Goal: Find specific page/section: Find specific page/section

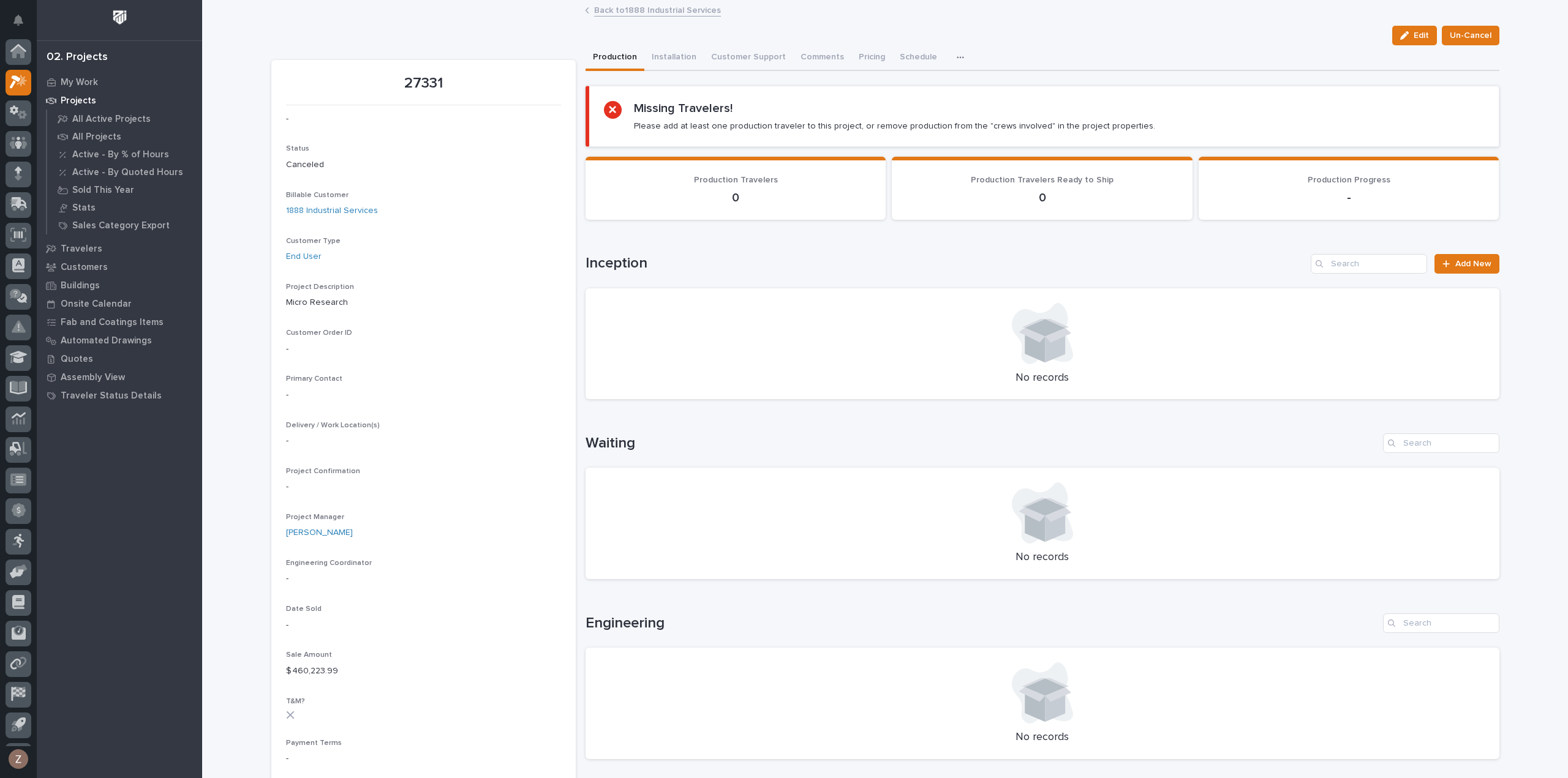
scroll to position [27, 0]
click at [17, 174] on icon at bounding box center [17, 179] width 14 height 12
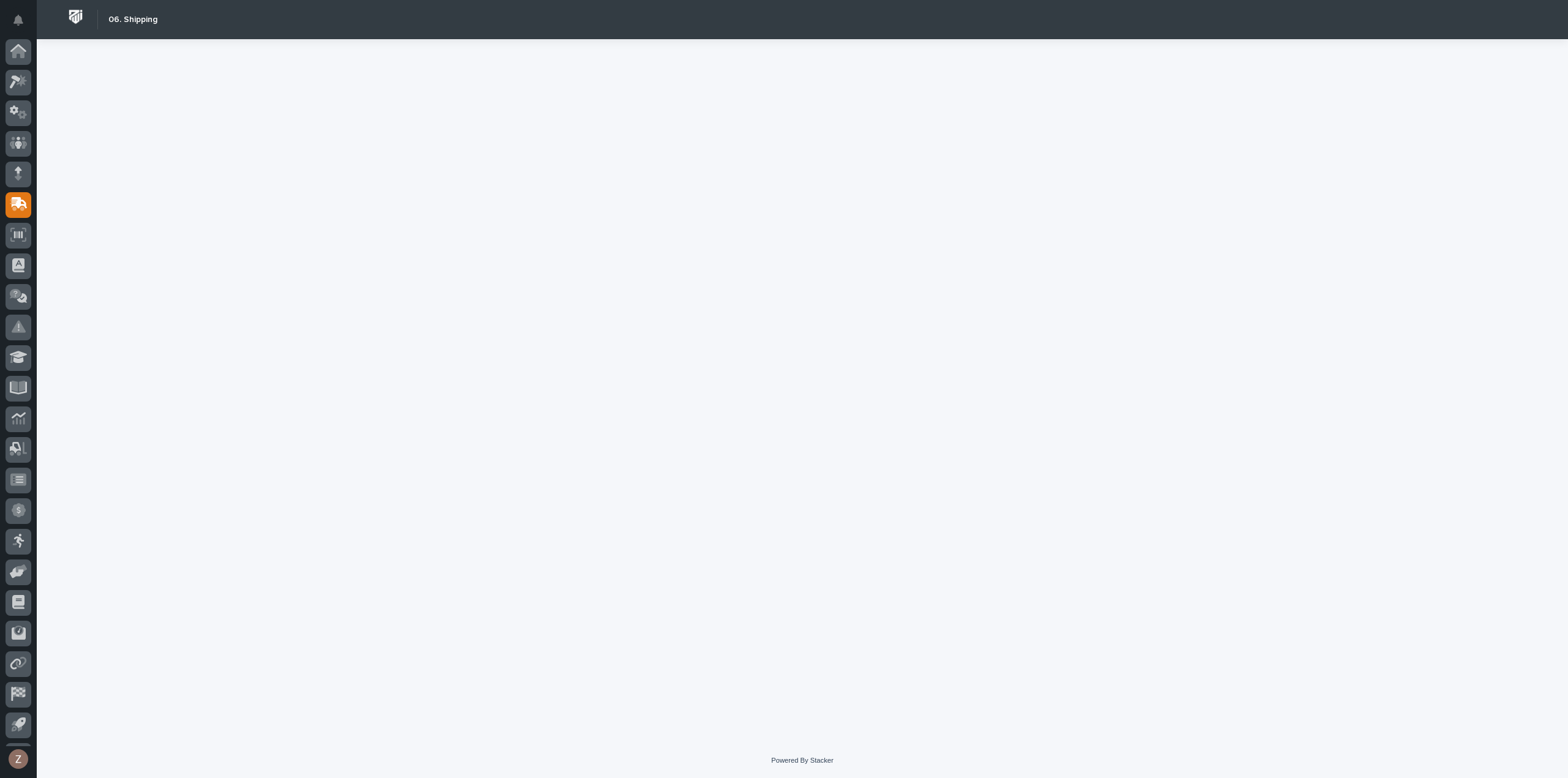
scroll to position [27, 0]
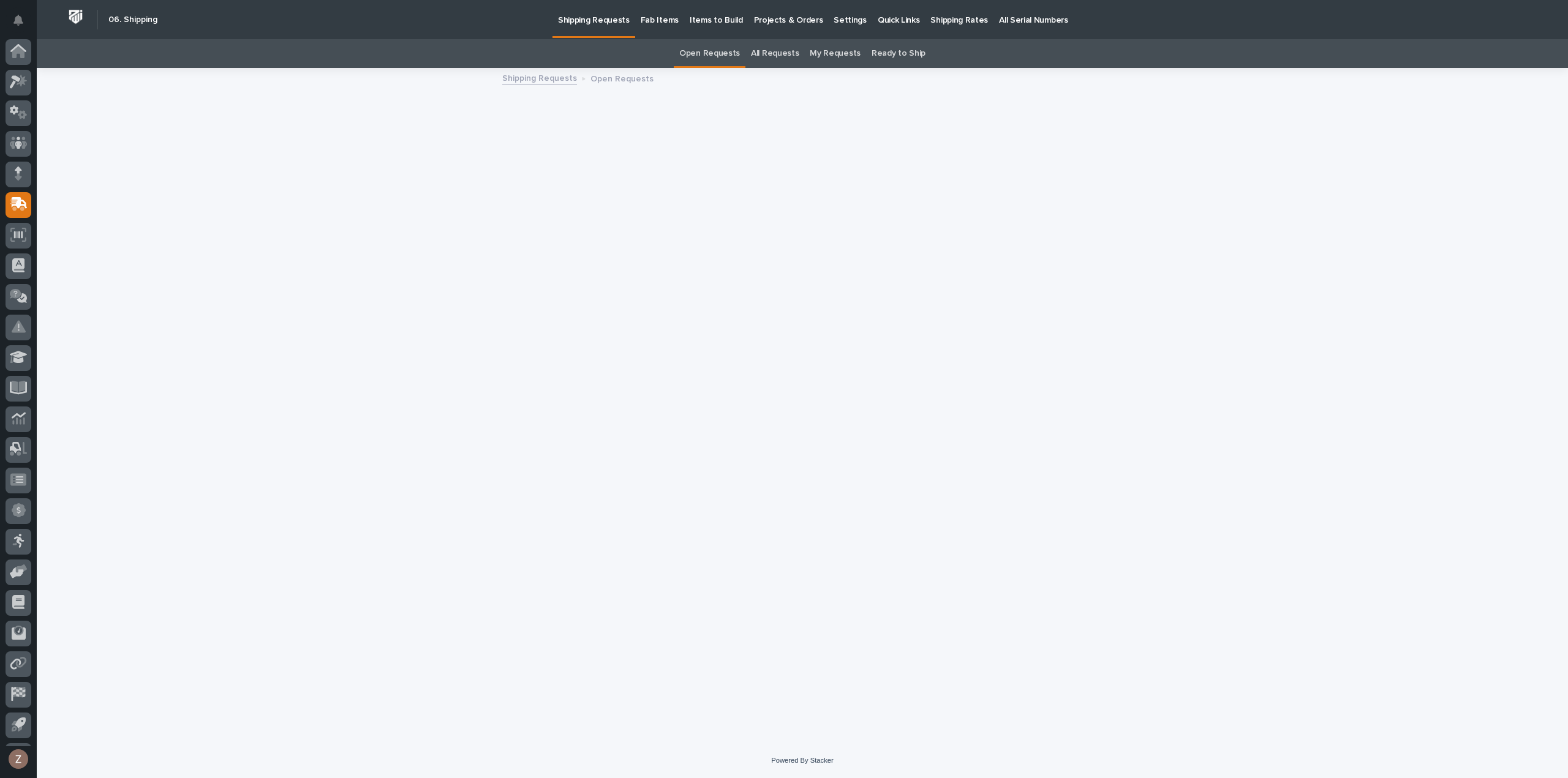
scroll to position [27, 0]
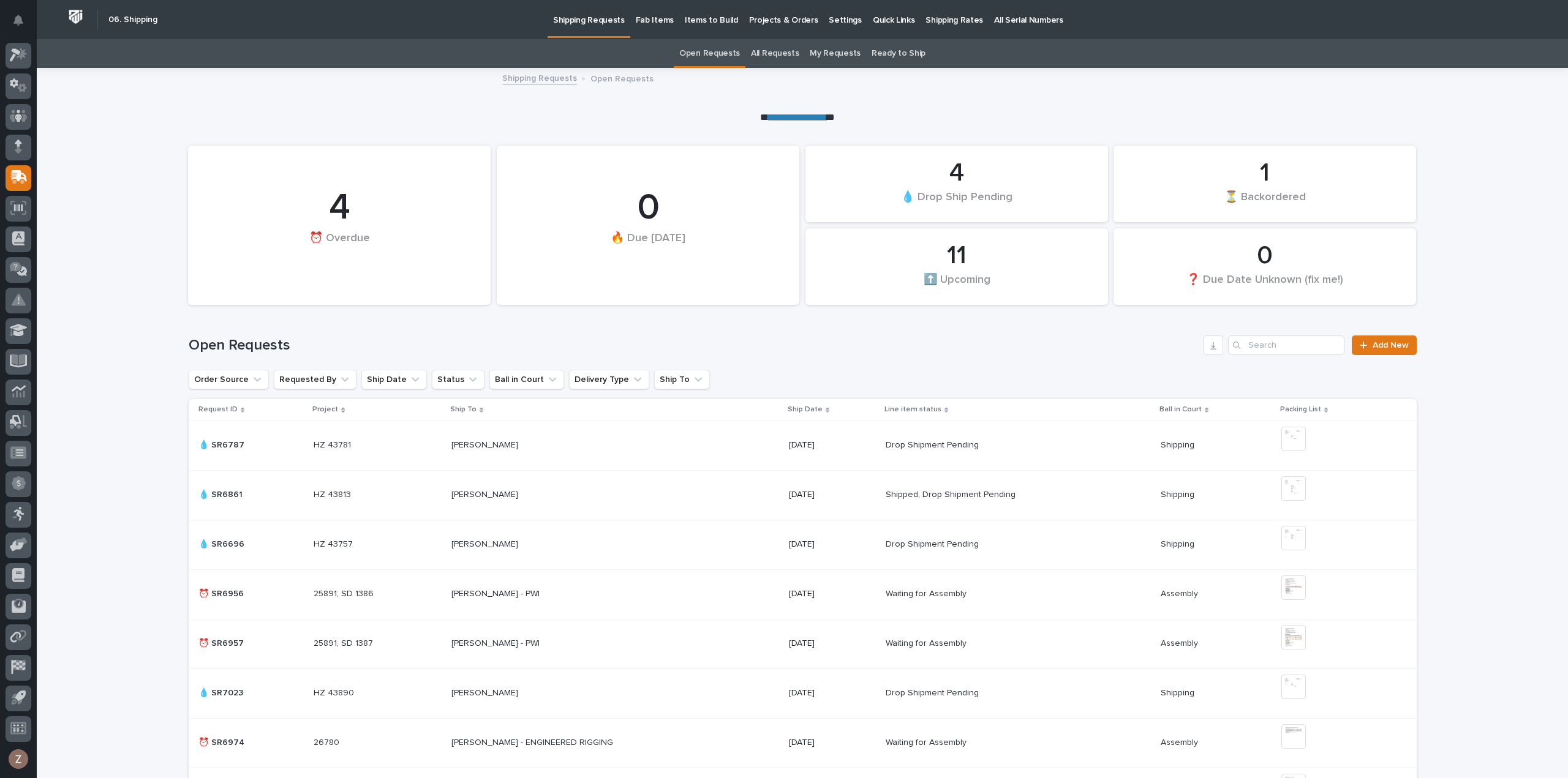
click at [929, 15] on p "Shipping Rates" at bounding box center [954, 13] width 58 height 26
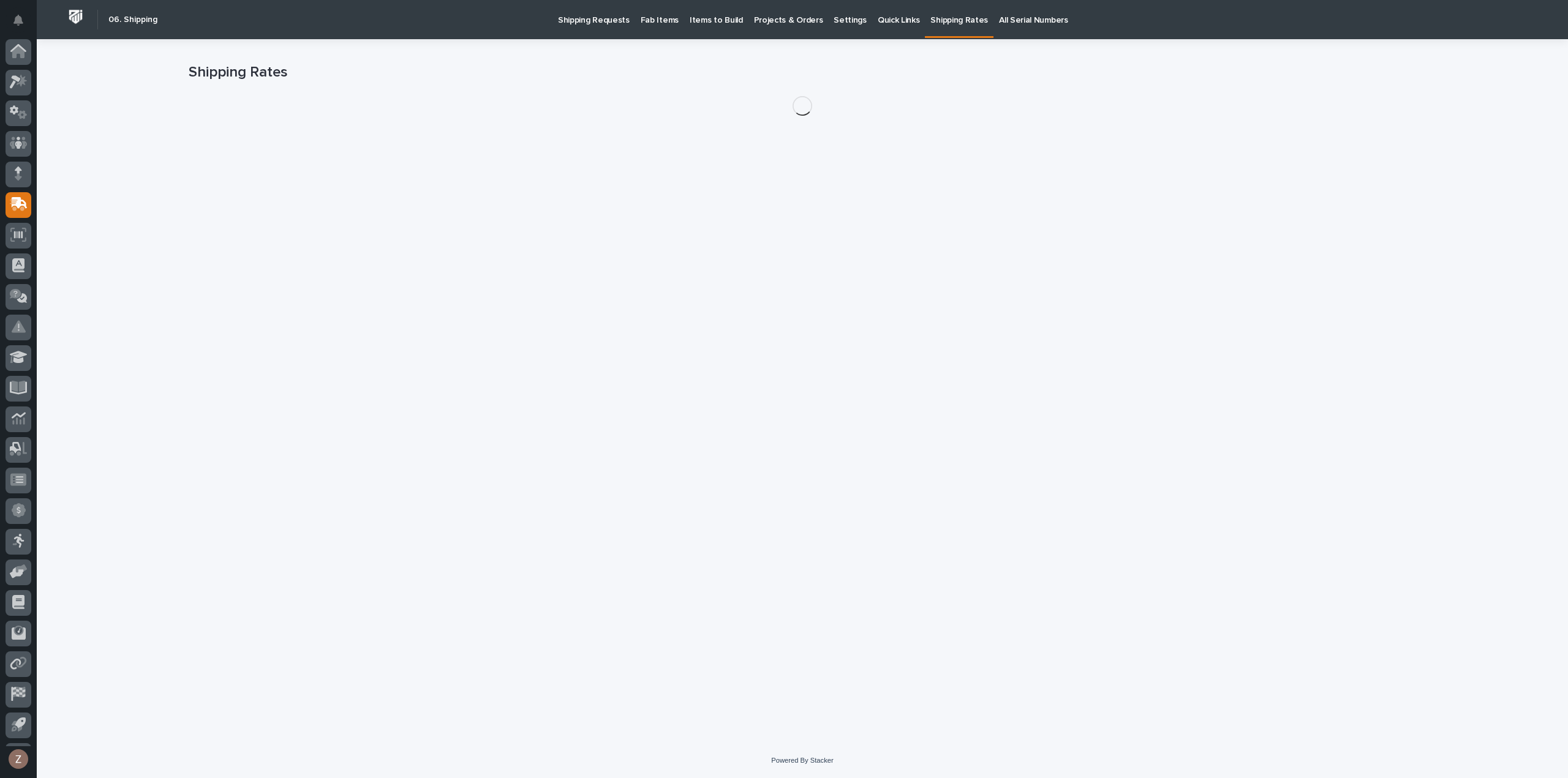
scroll to position [27, 0]
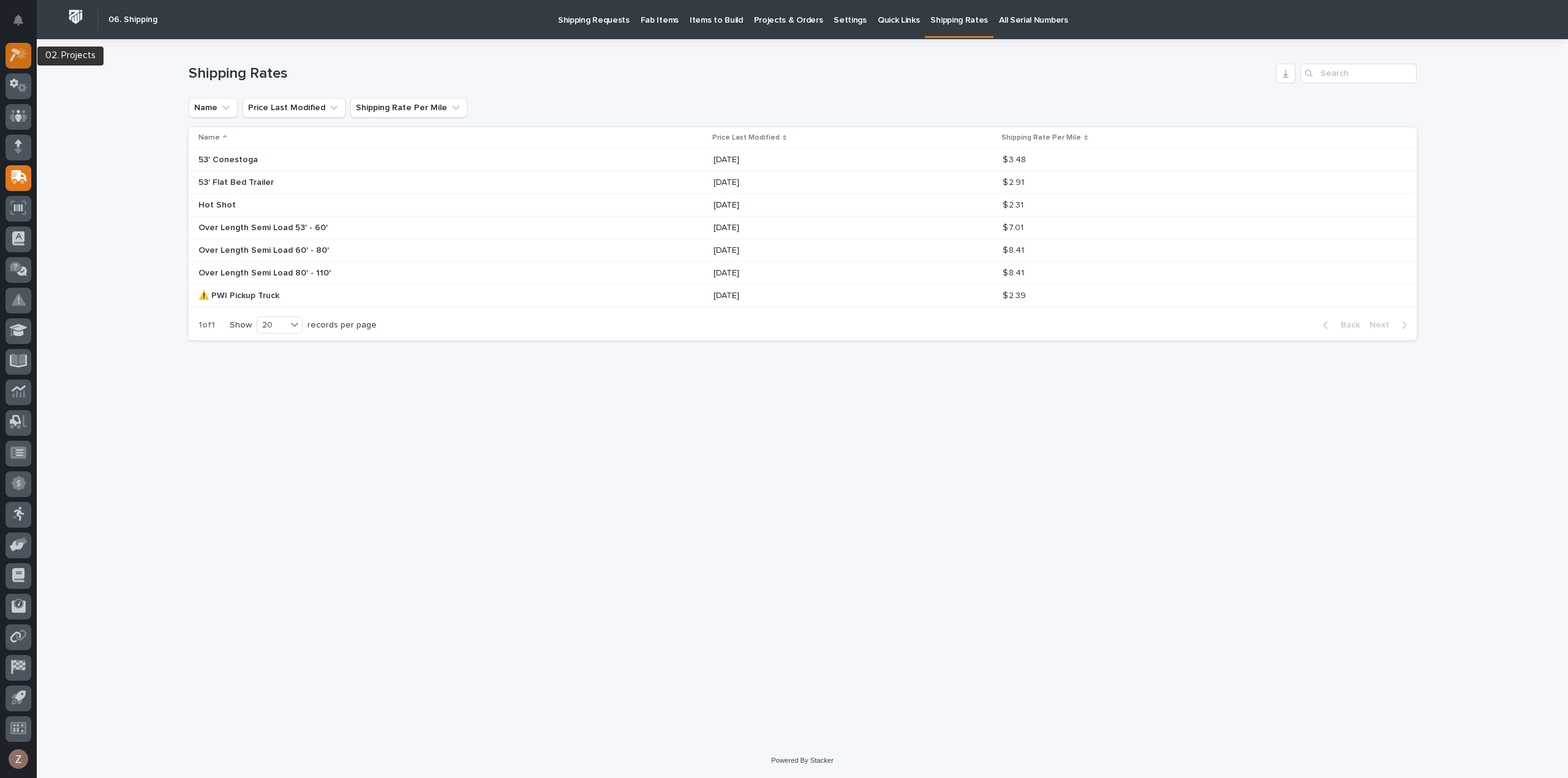
click at [20, 58] on icon at bounding box center [22, 54] width 11 height 13
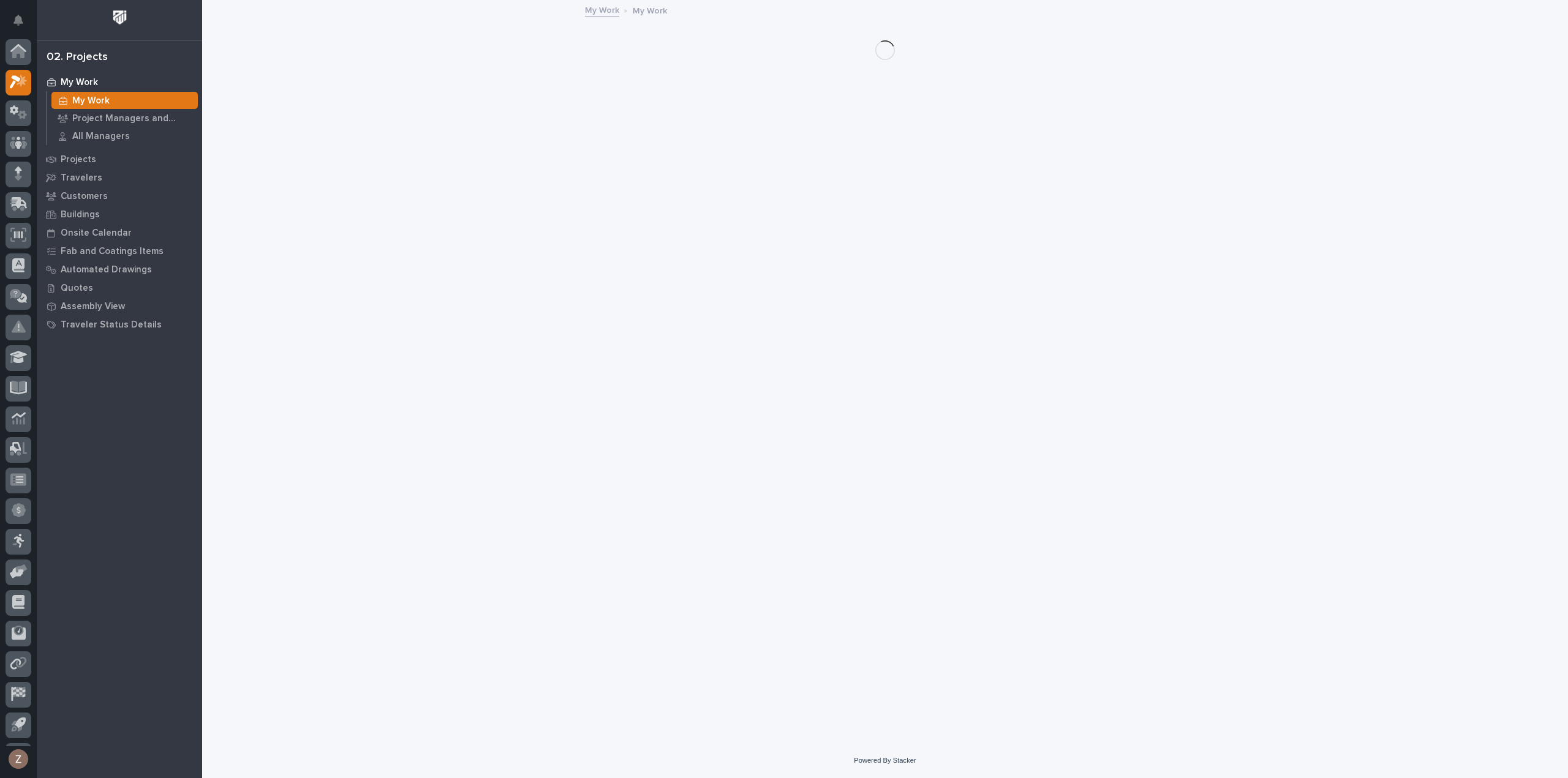
scroll to position [27, 0]
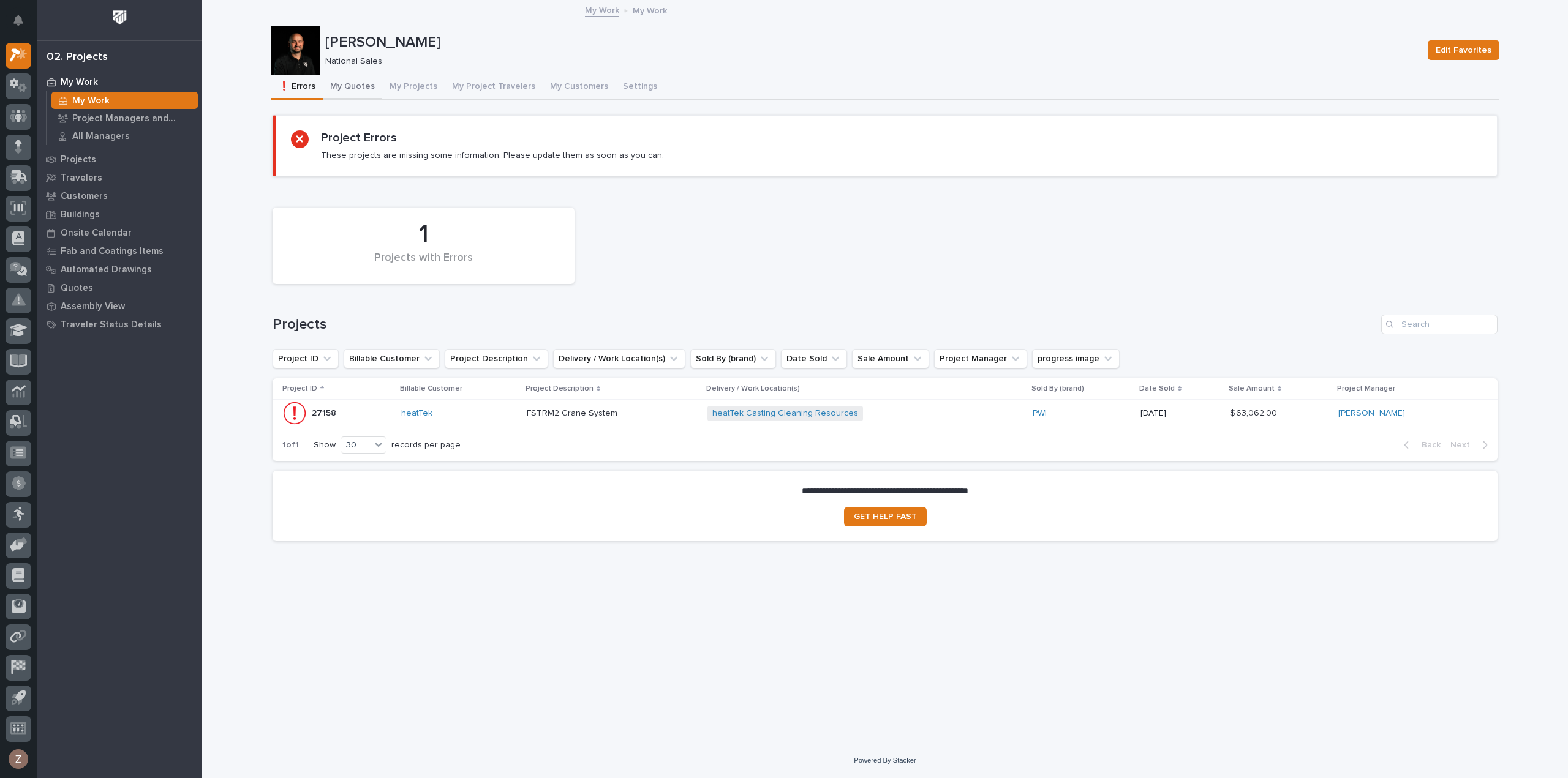
click at [358, 85] on button "My Quotes" at bounding box center [353, 87] width 59 height 26
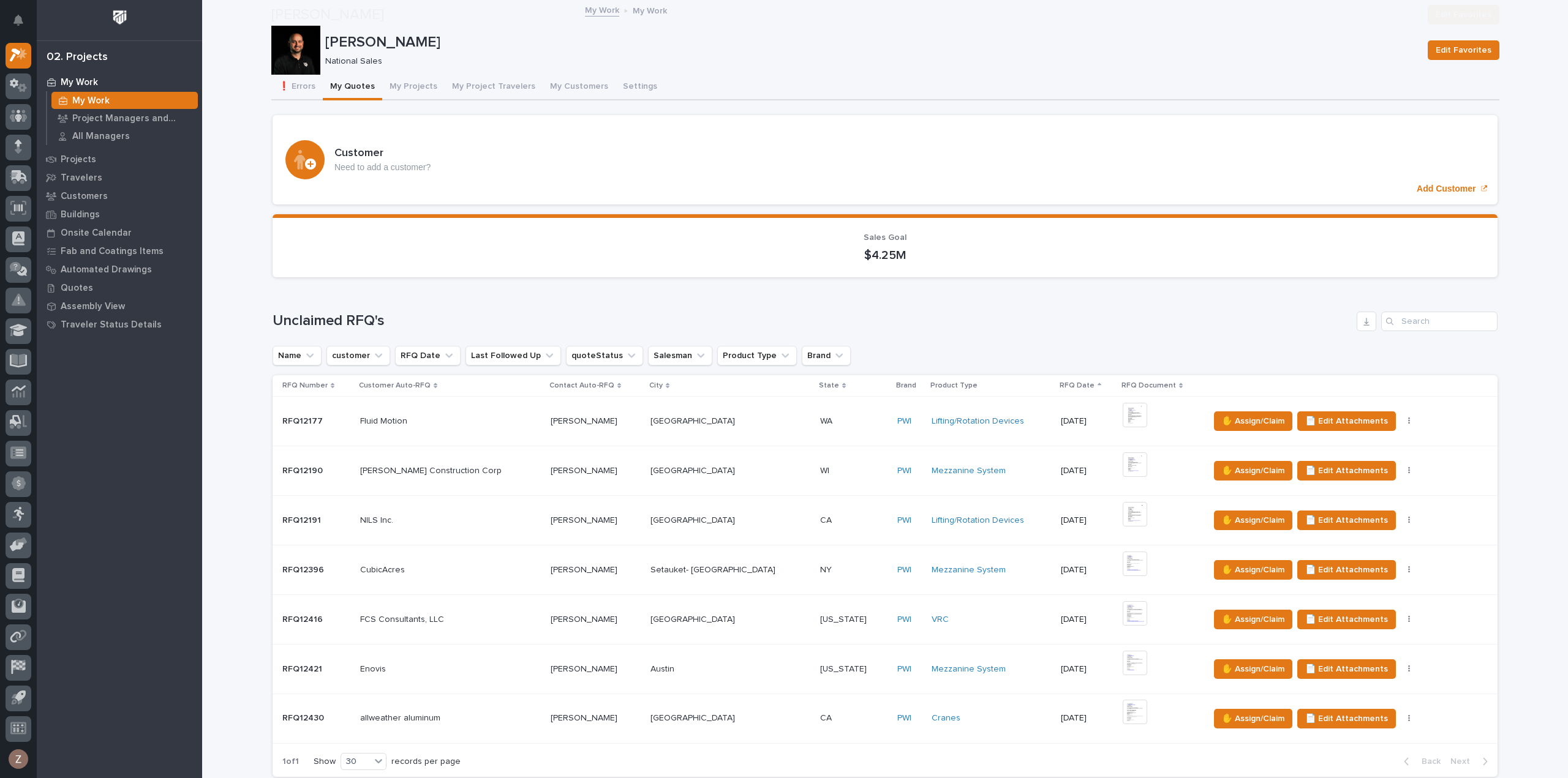
scroll to position [613, 0]
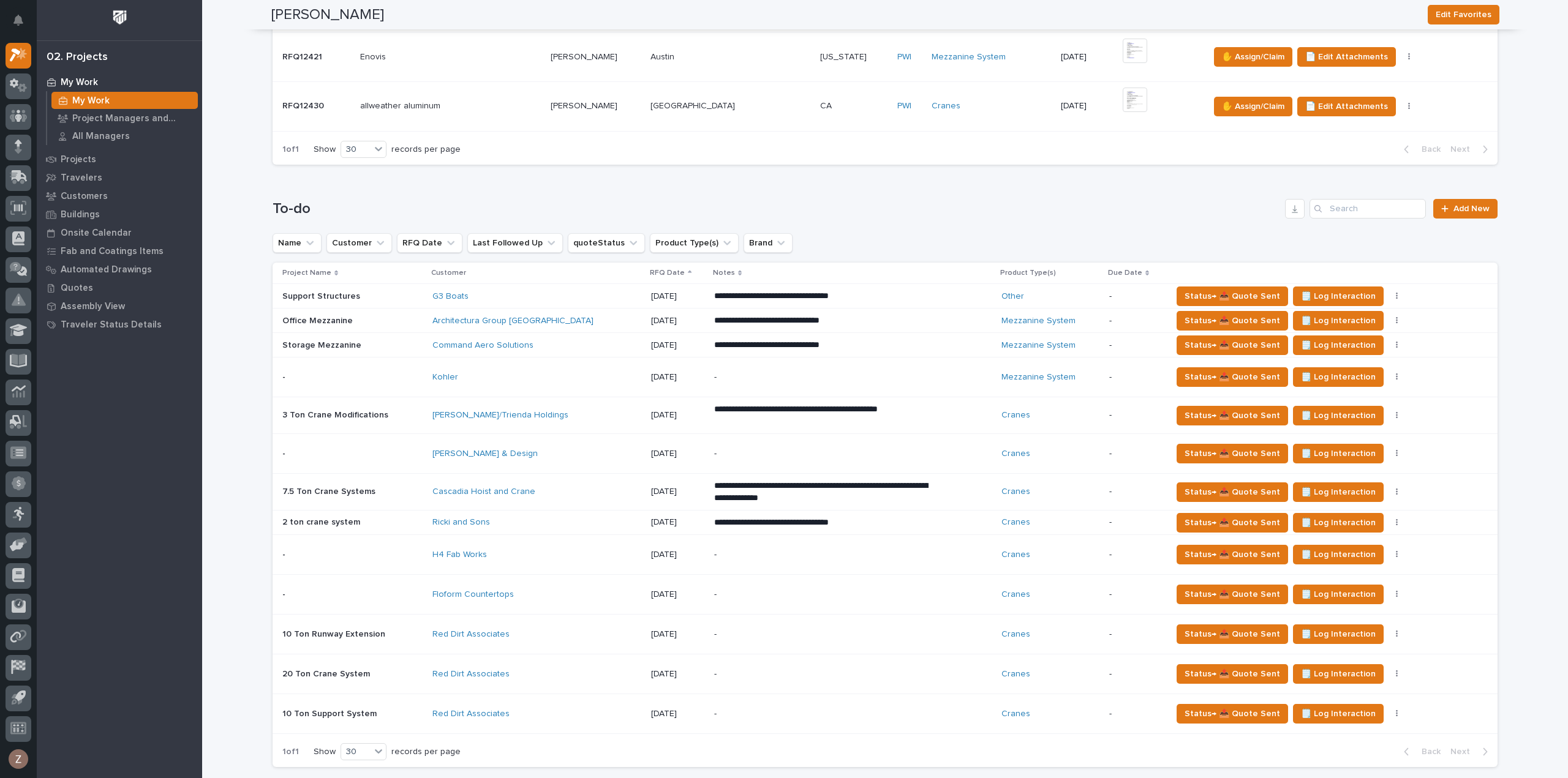
click at [840, 329] on div "**********" at bounding box center [853, 320] width 277 height 22
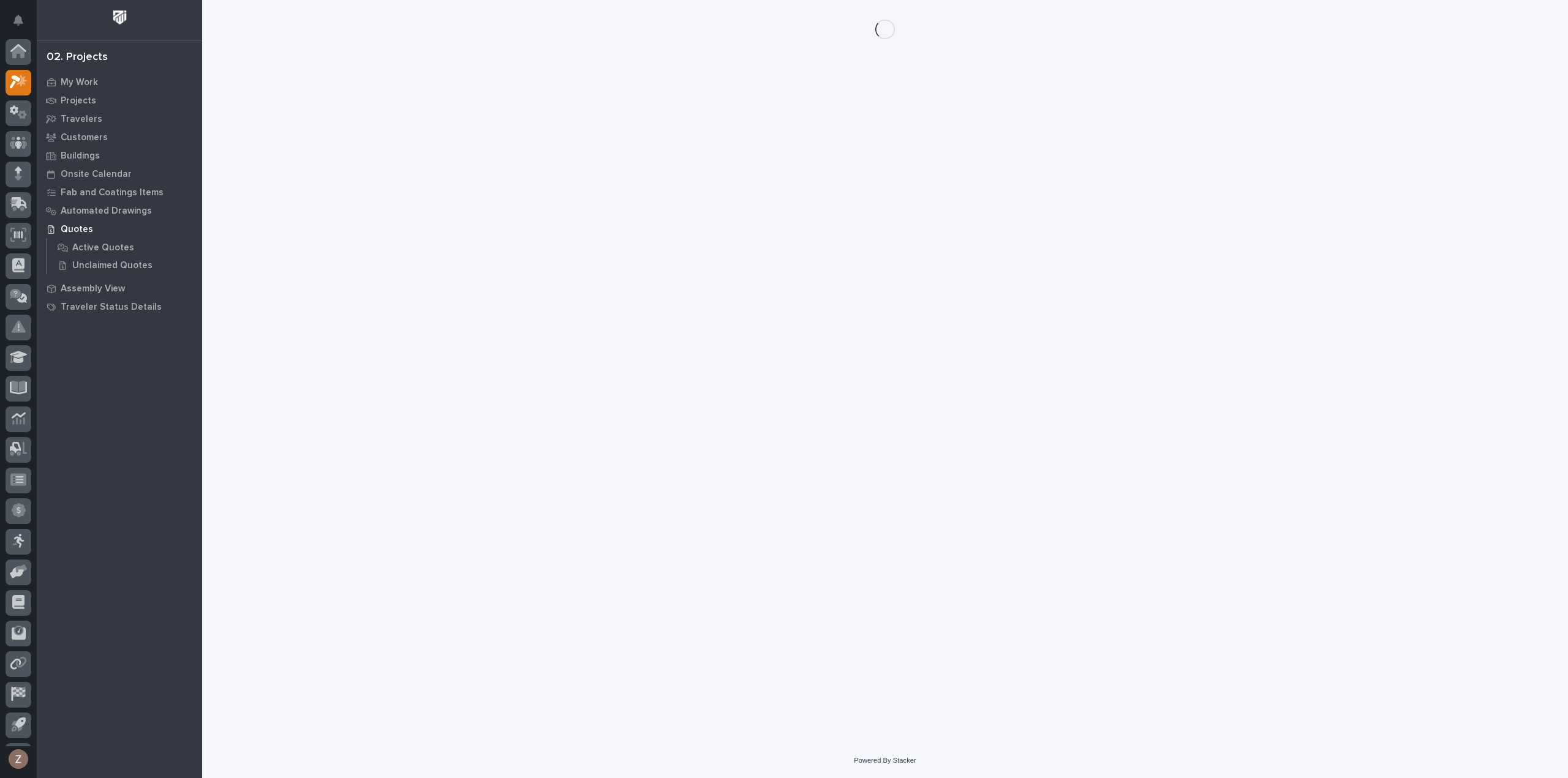
scroll to position [27, 0]
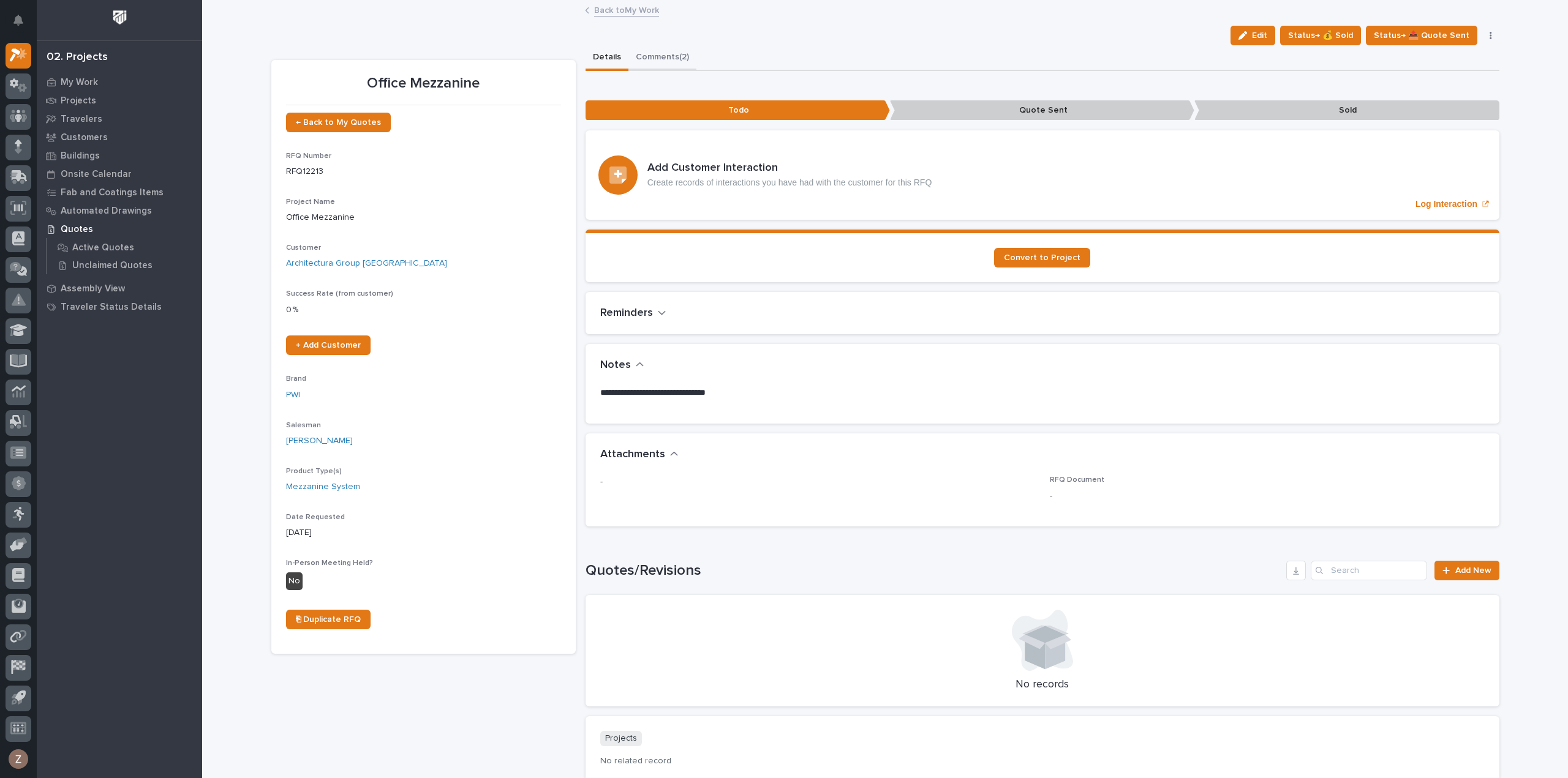
click at [660, 50] on button "Comments (2)" at bounding box center [662, 58] width 68 height 26
